Goal: Navigation & Orientation: Find specific page/section

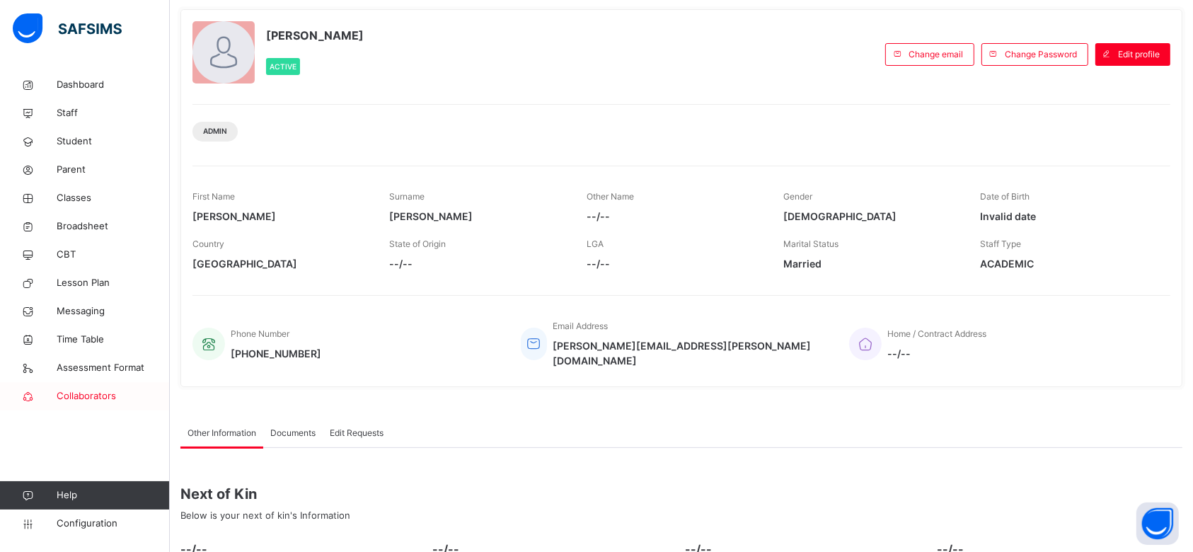
scroll to position [94, 0]
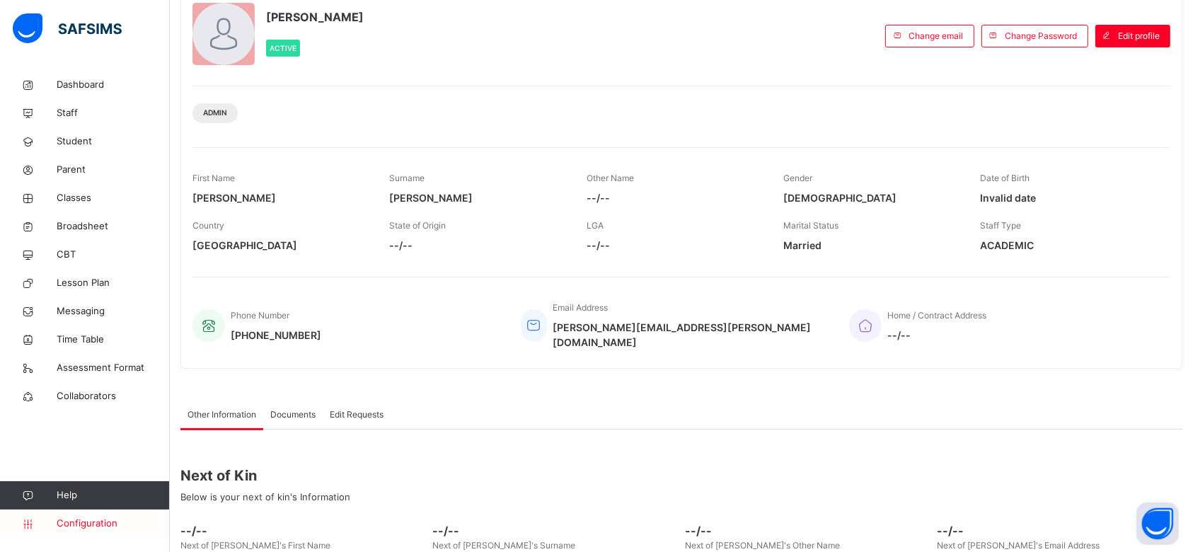
click at [95, 525] on span "Configuration" at bounding box center [113, 524] width 112 height 14
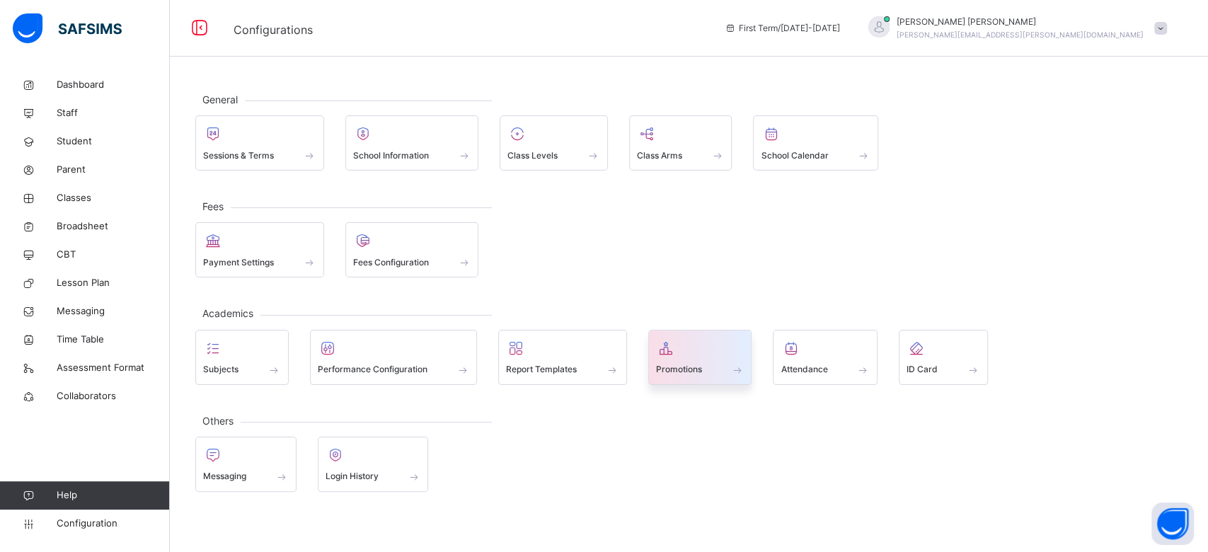
click at [705, 363] on div "Promotions" at bounding box center [700, 369] width 88 height 15
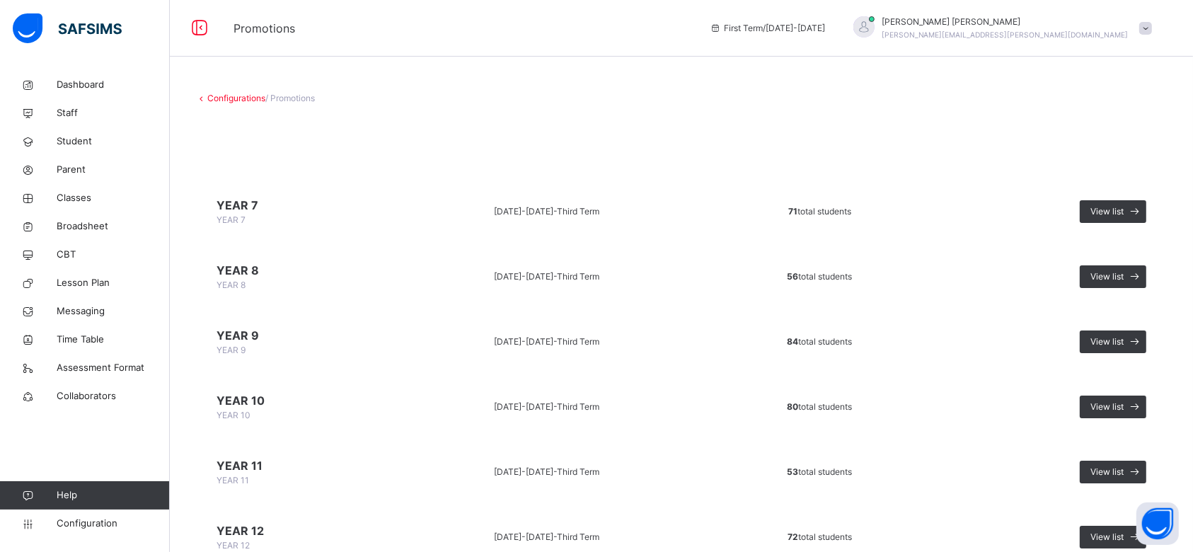
scroll to position [62, 0]
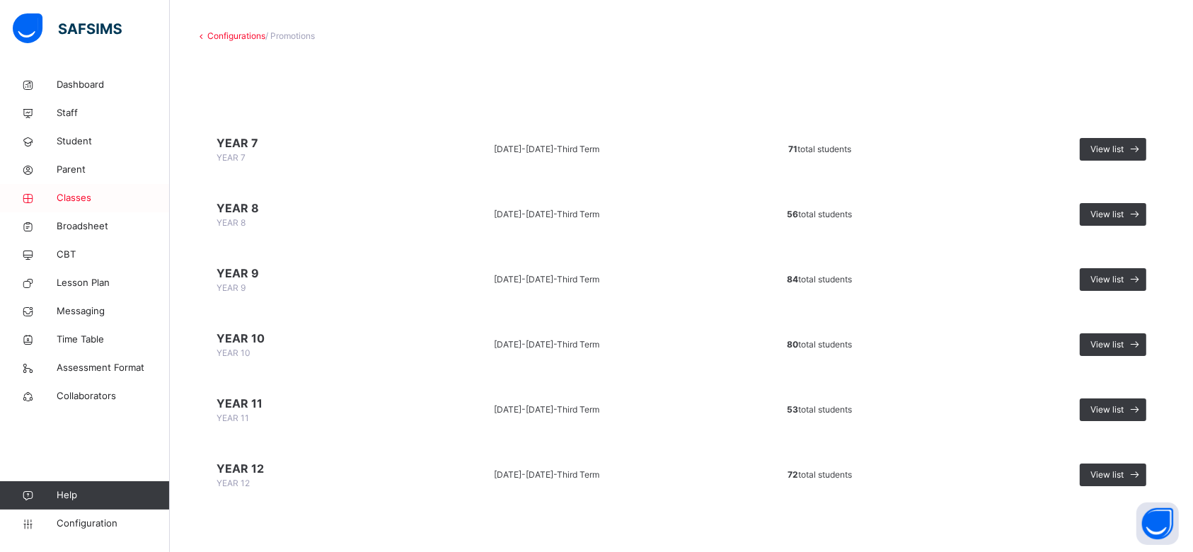
drag, startPoint x: 74, startPoint y: 197, endPoint x: 106, endPoint y: 203, distance: 33.2
click at [74, 197] on span "Classes" at bounding box center [113, 198] width 113 height 14
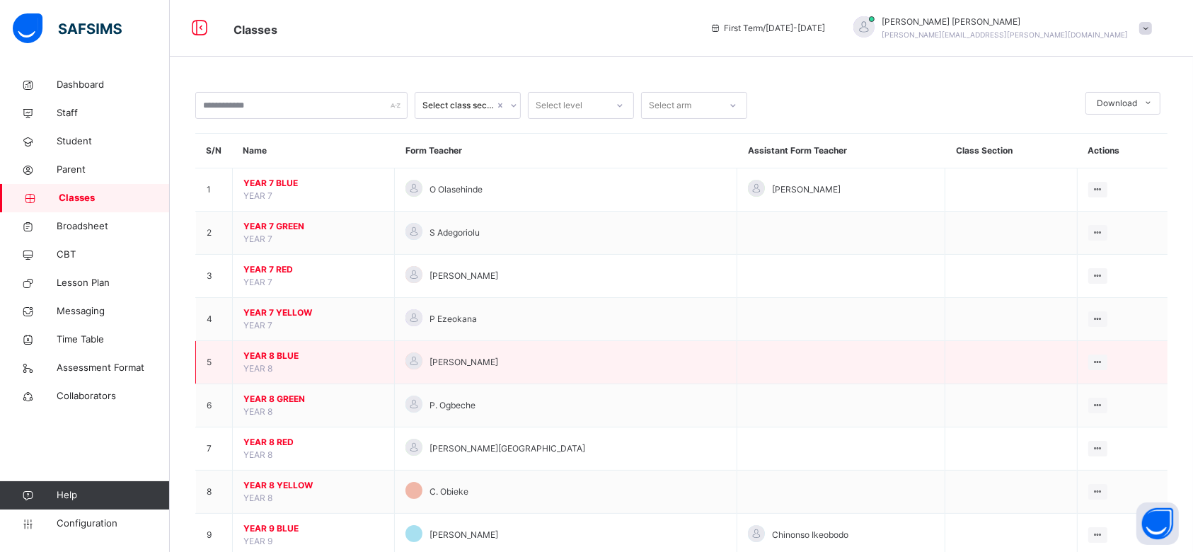
click at [275, 353] on span "YEAR 8 BLUE" at bounding box center [313, 356] width 140 height 13
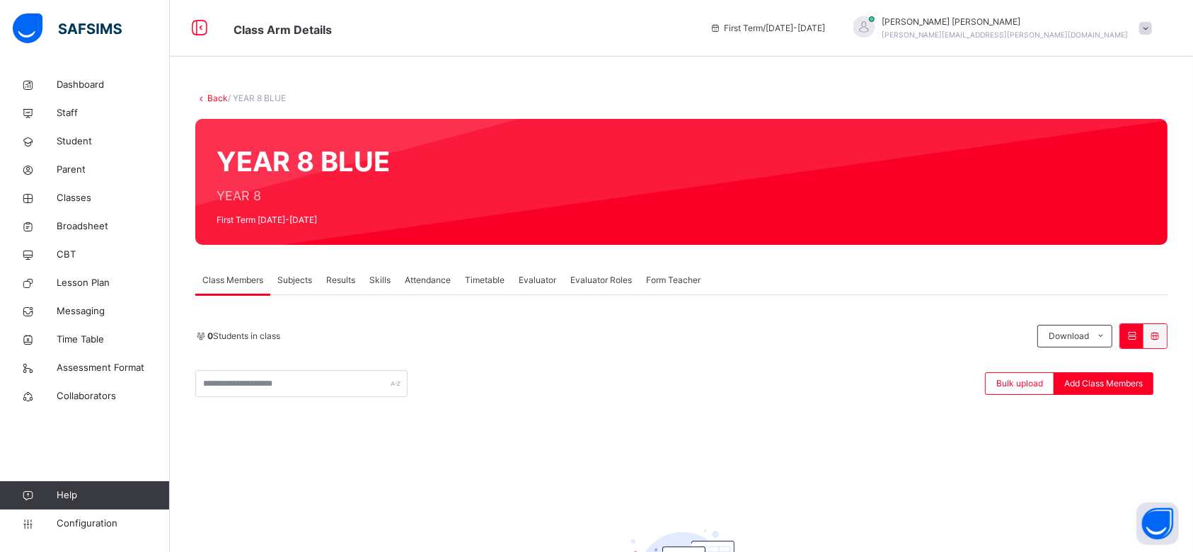
click at [248, 281] on span "Class Members" at bounding box center [232, 280] width 61 height 13
click at [79, 195] on span "Classes" at bounding box center [113, 198] width 113 height 14
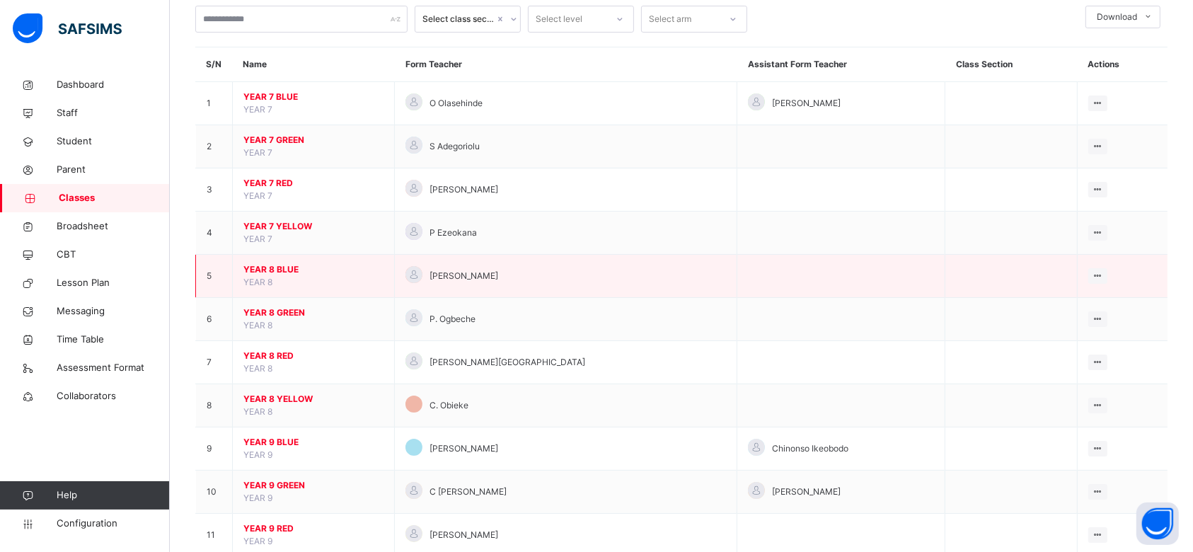
scroll to position [188, 0]
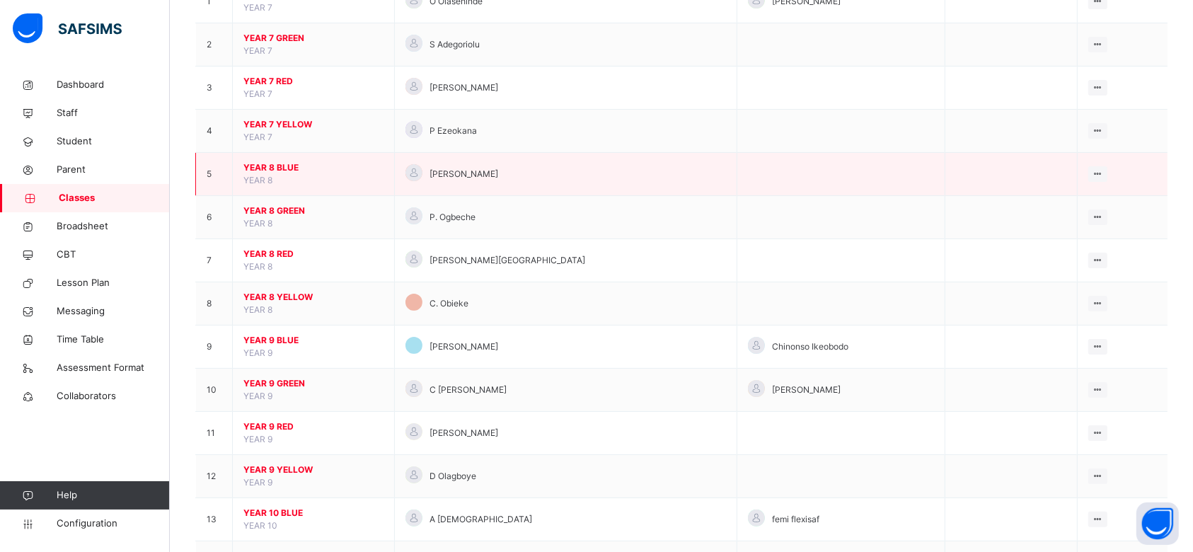
click at [284, 163] on span "YEAR 8 BLUE" at bounding box center [313, 167] width 140 height 13
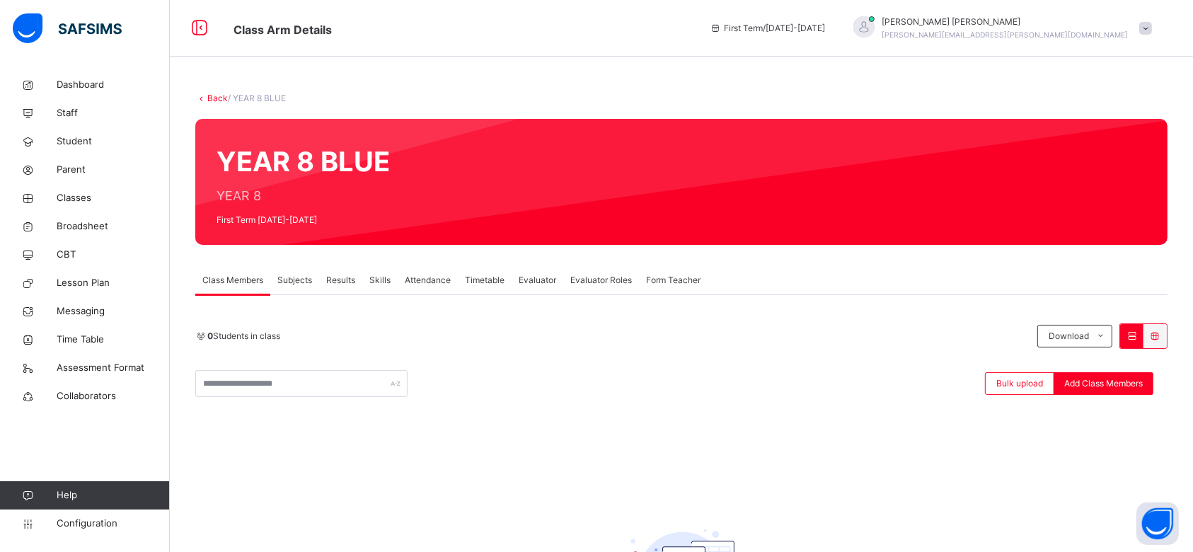
click at [1065, 20] on span "[PERSON_NAME]" at bounding box center [1005, 22] width 247 height 13
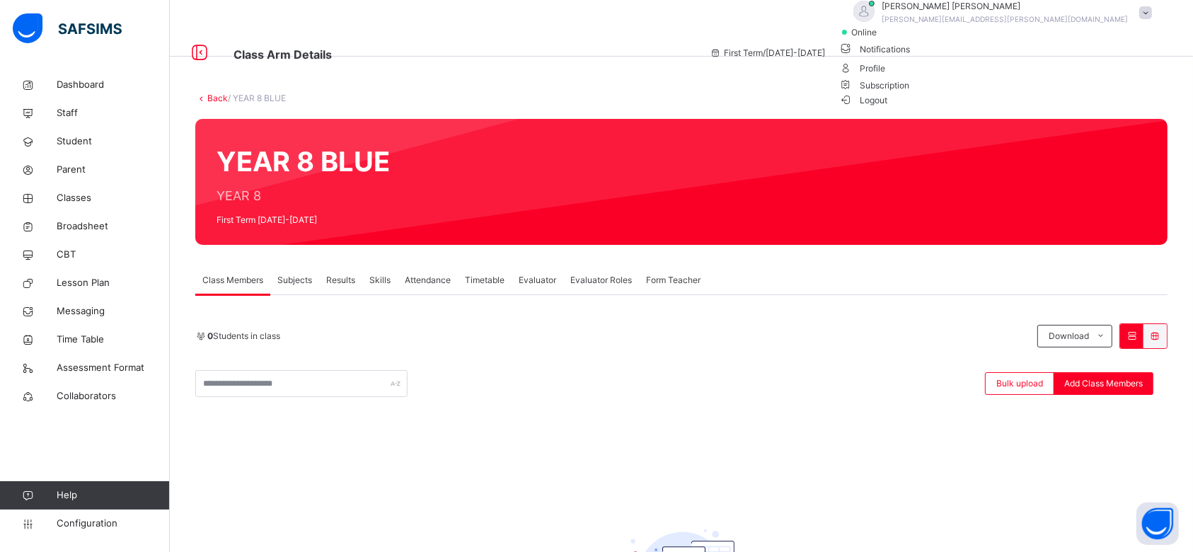
click at [888, 108] on span "Logout" at bounding box center [863, 100] width 49 height 15
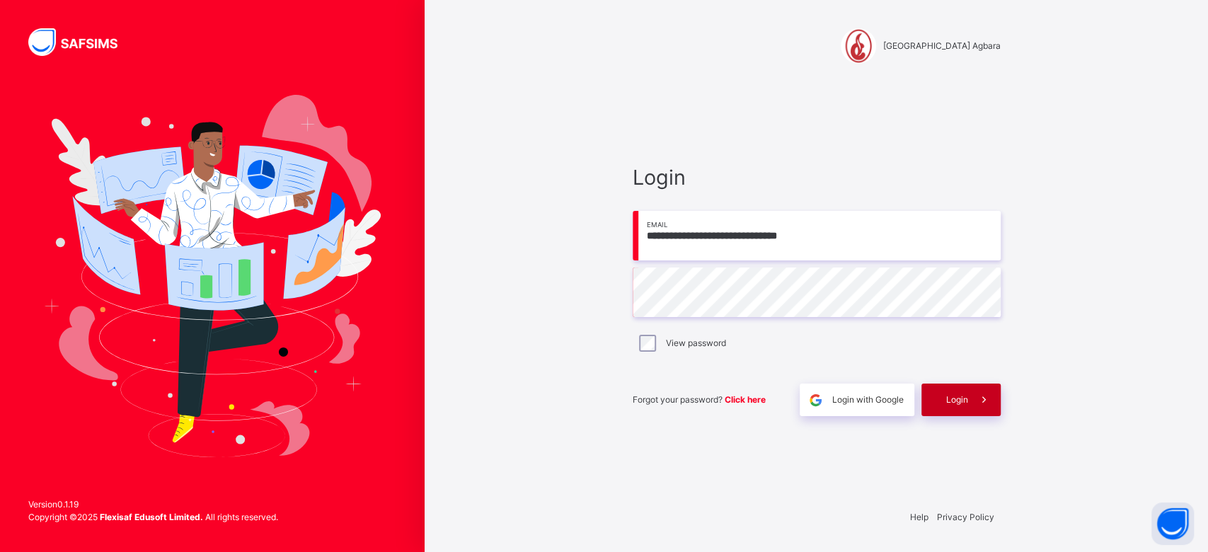
click at [952, 399] on span "Login" at bounding box center [957, 399] width 22 height 13
click at [947, 391] on div "Login" at bounding box center [960, 399] width 79 height 33
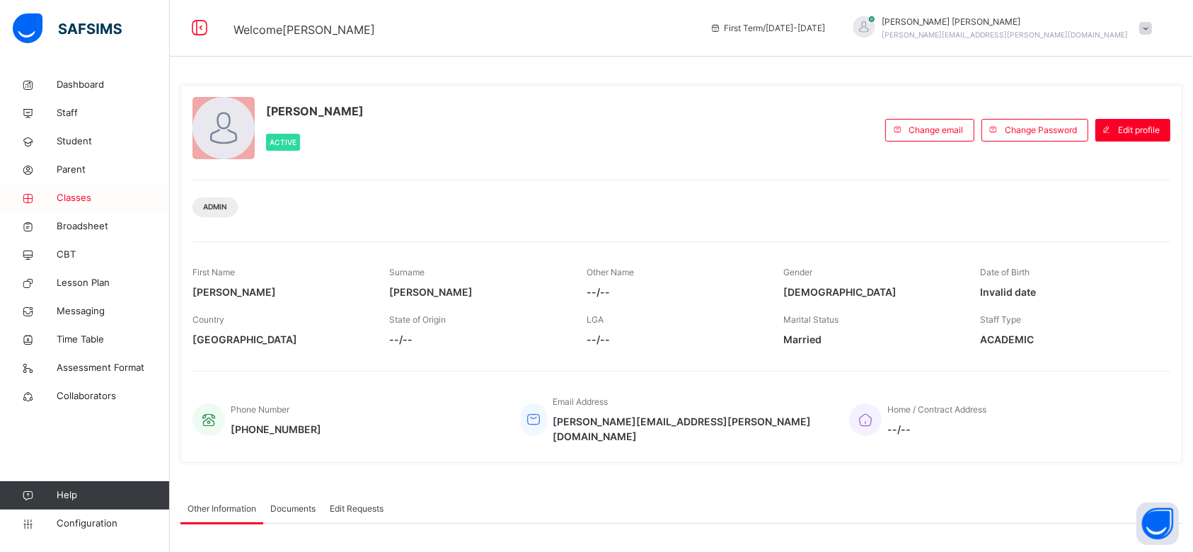
click at [79, 196] on span "Classes" at bounding box center [113, 198] width 113 height 14
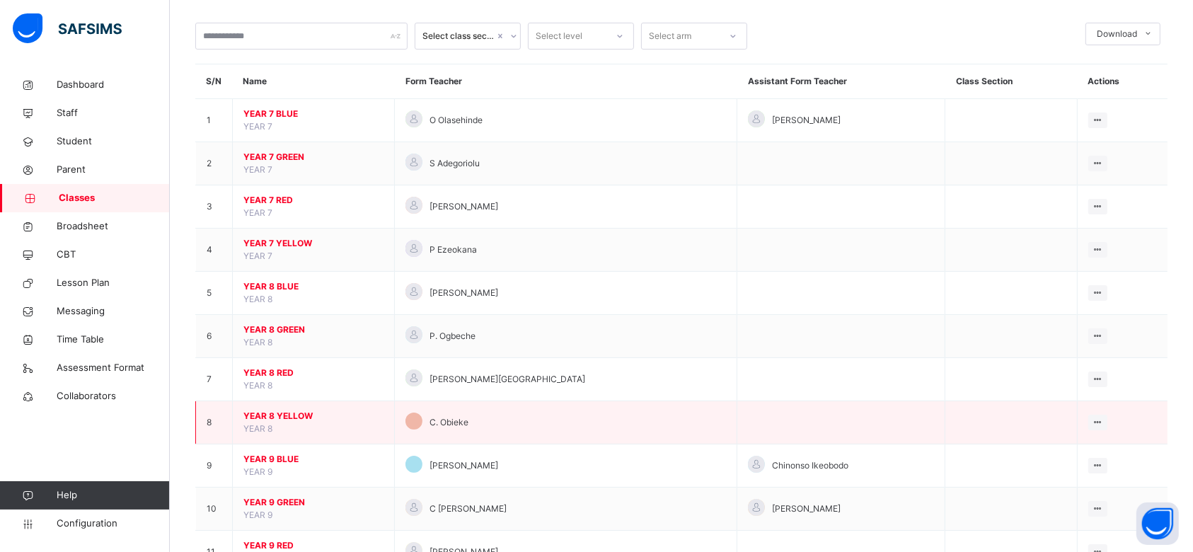
scroll to position [94, 0]
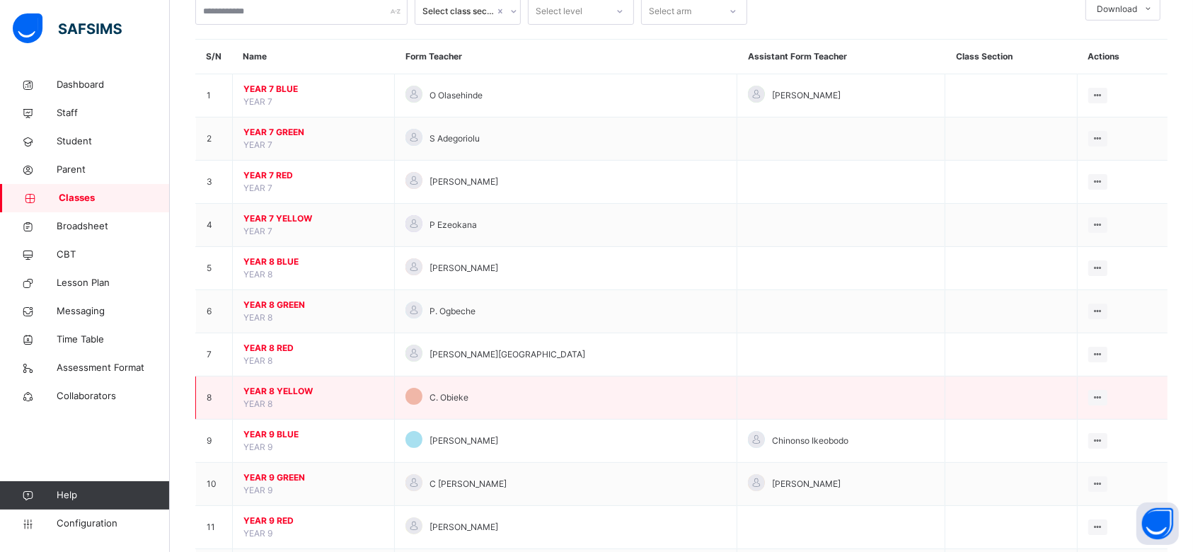
click at [287, 385] on span "YEAR 8 YELLOW" at bounding box center [313, 391] width 140 height 13
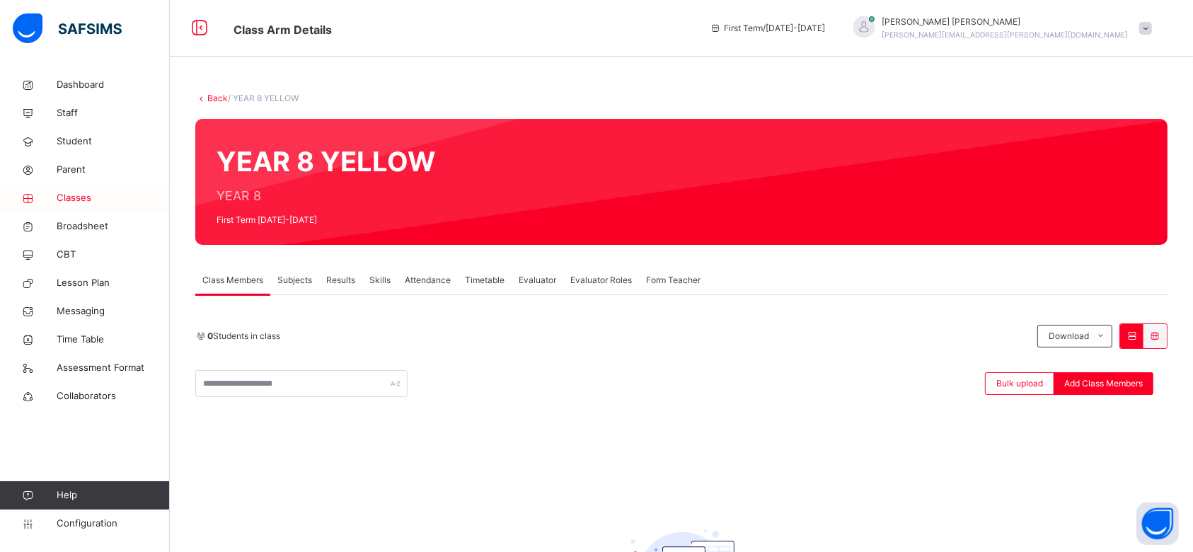
click at [78, 197] on span "Classes" at bounding box center [113, 198] width 113 height 14
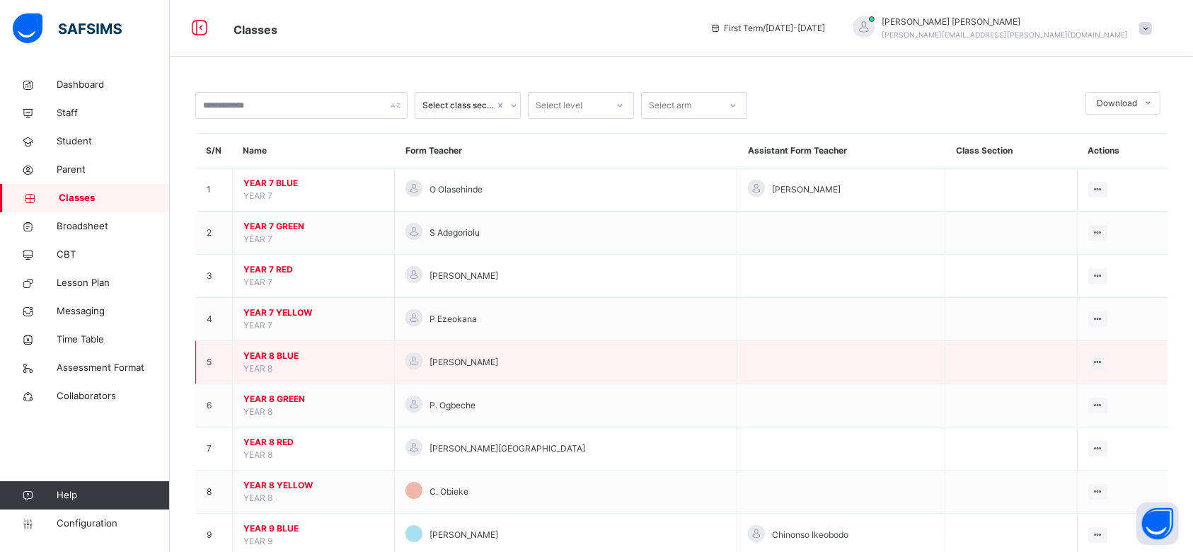
click at [281, 350] on span "YEAR 8 BLUE" at bounding box center [313, 356] width 140 height 13
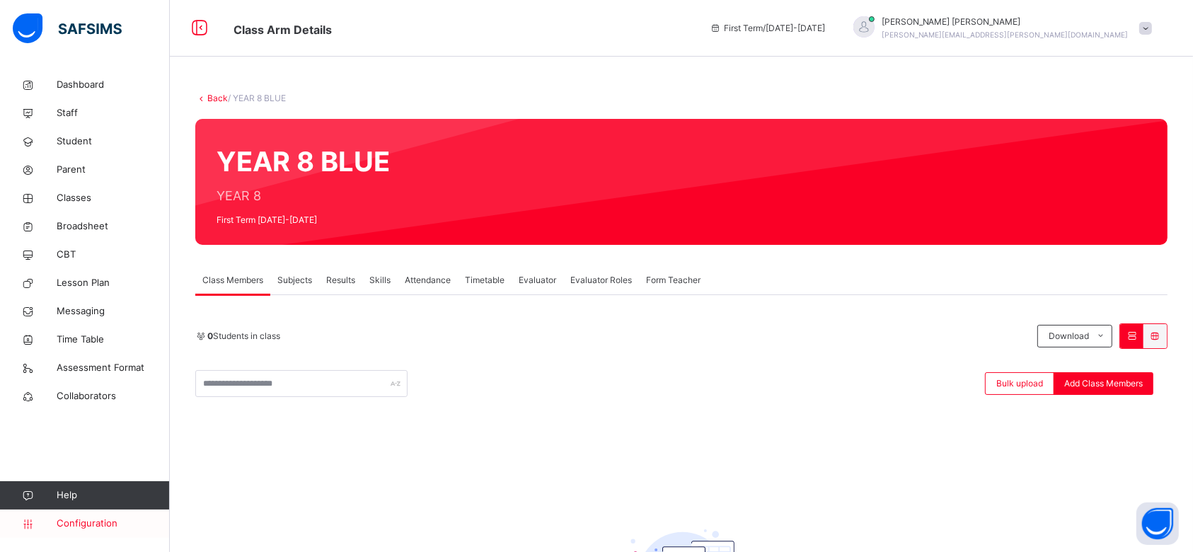
drag, startPoint x: 92, startPoint y: 524, endPoint x: 118, endPoint y: 517, distance: 27.3
click at [92, 524] on span "Configuration" at bounding box center [113, 524] width 112 height 14
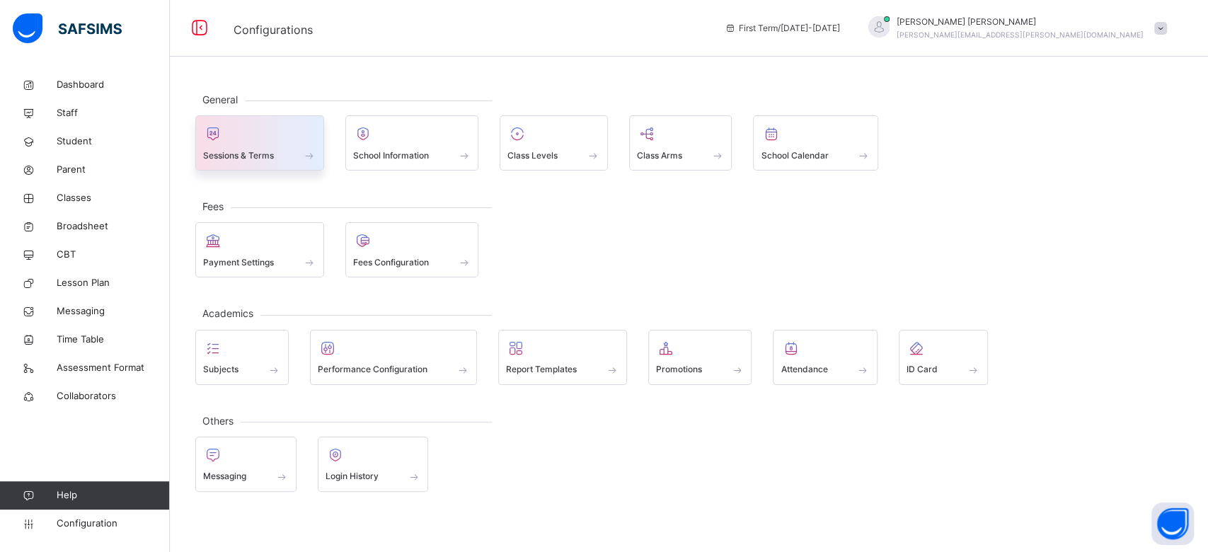
click at [241, 139] on div at bounding box center [259, 133] width 113 height 21
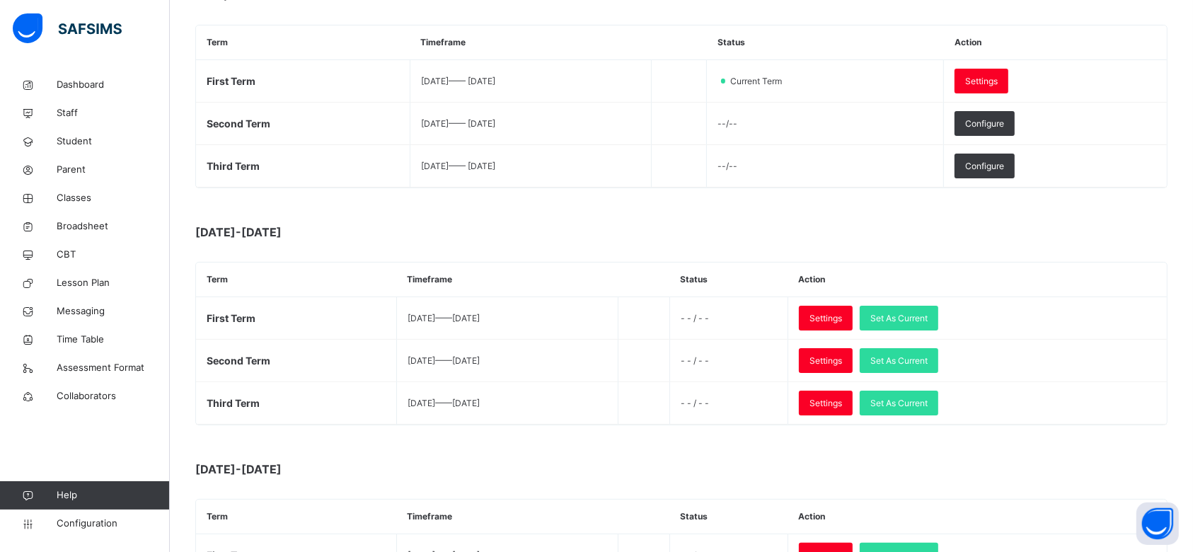
scroll to position [283, 0]
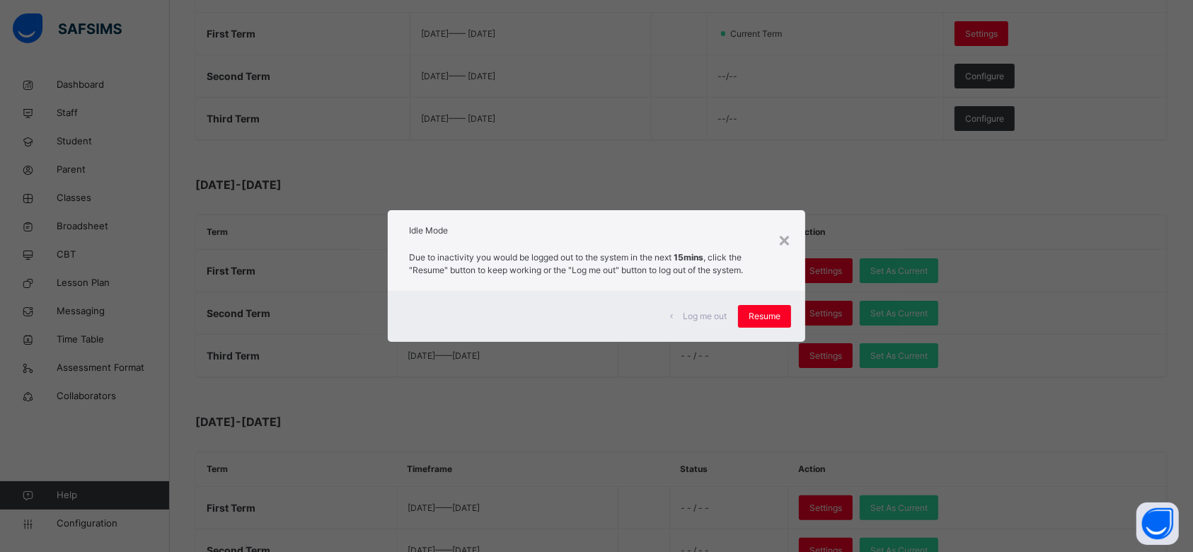
drag, startPoint x: 759, startPoint y: 312, endPoint x: 643, endPoint y: 410, distance: 151.7
click at [759, 312] on span "Resume" at bounding box center [765, 316] width 32 height 13
